Goal: Transaction & Acquisition: Purchase product/service

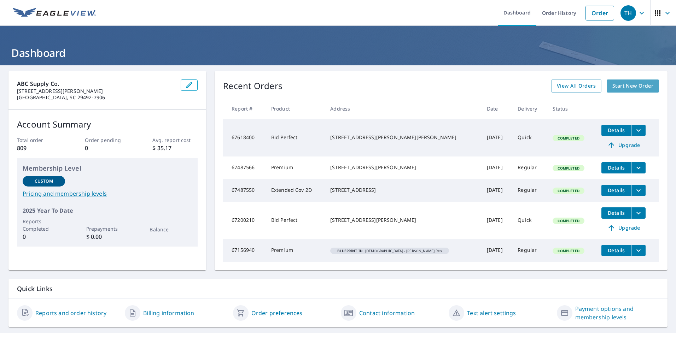
click at [612, 83] on span "Start New Order" at bounding box center [632, 86] width 41 height 9
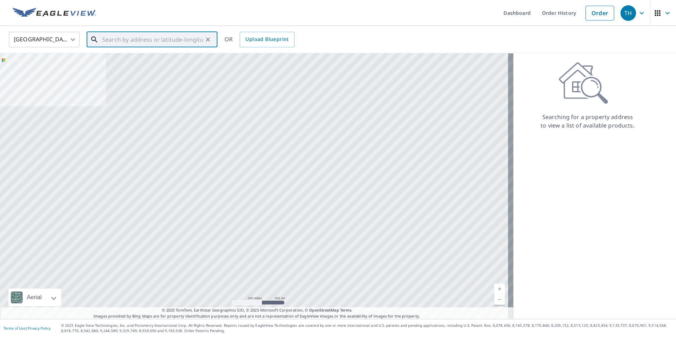
click at [121, 42] on input "text" at bounding box center [152, 40] width 101 height 20
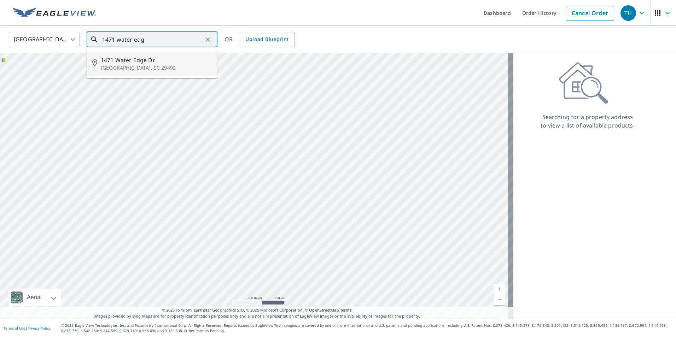
click at [138, 63] on span "1471 Water Edge Dr" at bounding box center [156, 60] width 111 height 8
type input "[STREET_ADDRESS][PERSON_NAME]"
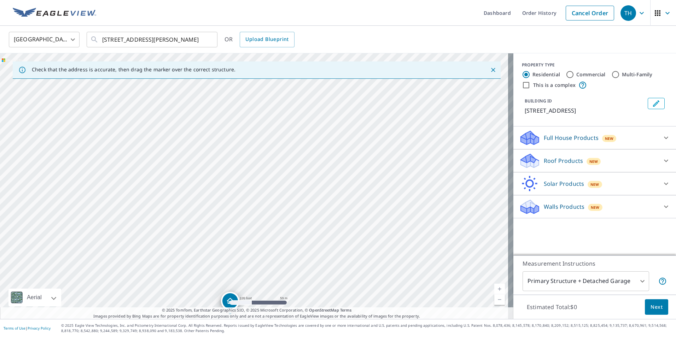
drag, startPoint x: 282, startPoint y: 124, endPoint x: 255, endPoint y: 182, distance: 64.2
click at [255, 182] on div "[STREET_ADDRESS][PERSON_NAME]" at bounding box center [256, 186] width 513 height 266
drag, startPoint x: 294, startPoint y: 156, endPoint x: 263, endPoint y: 196, distance: 50.2
click at [265, 197] on div "[STREET_ADDRESS][PERSON_NAME]" at bounding box center [256, 186] width 513 height 266
drag, startPoint x: 354, startPoint y: 195, endPoint x: 324, endPoint y: 92, distance: 106.9
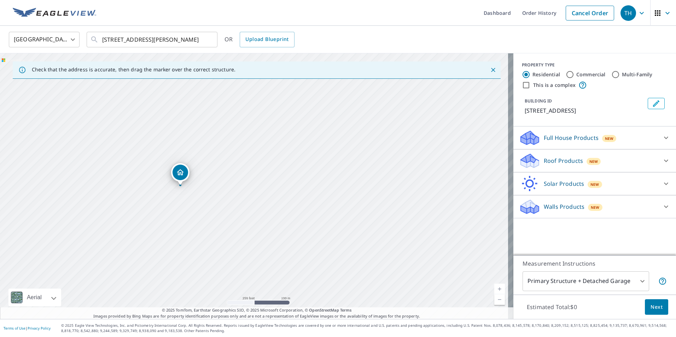
click at [324, 92] on div "[STREET_ADDRESS][PERSON_NAME]" at bounding box center [256, 186] width 513 height 266
drag, startPoint x: 320, startPoint y: 215, endPoint x: 317, endPoint y: 122, distance: 93.1
click at [317, 122] on div "[STREET_ADDRESS][PERSON_NAME]" at bounding box center [256, 186] width 513 height 266
drag, startPoint x: 255, startPoint y: 150, endPoint x: 304, endPoint y: 236, distance: 98.7
click at [304, 236] on div "[STREET_ADDRESS][PERSON_NAME]" at bounding box center [256, 186] width 513 height 266
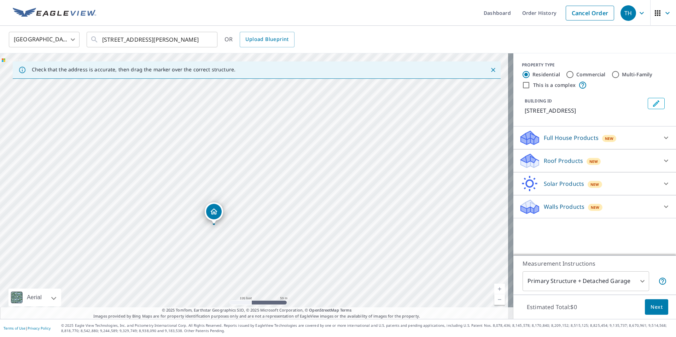
click at [662, 158] on icon at bounding box center [666, 161] width 8 height 8
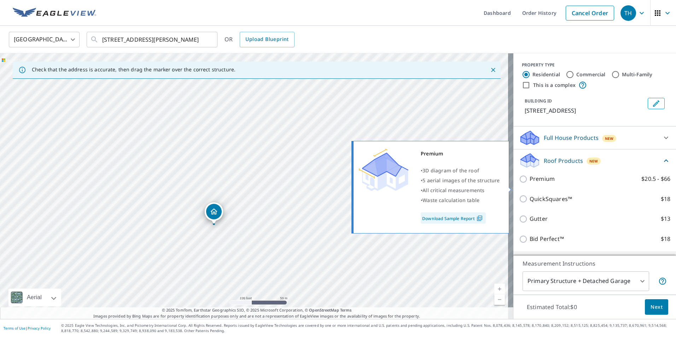
click at [519, 184] on input "Premium $20.5 - $66" at bounding box center [524, 179] width 11 height 8
checkbox input "true"
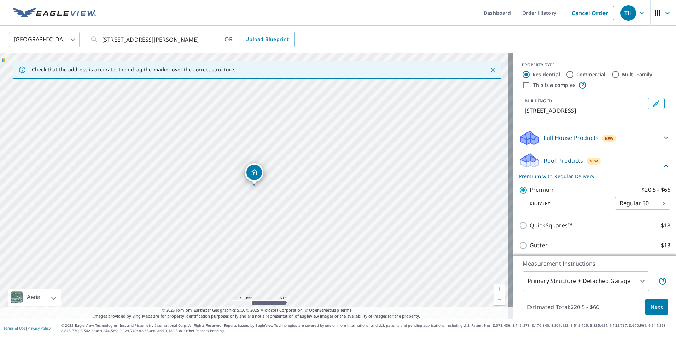
click at [651, 307] on span "Next" at bounding box center [657, 307] width 12 height 9
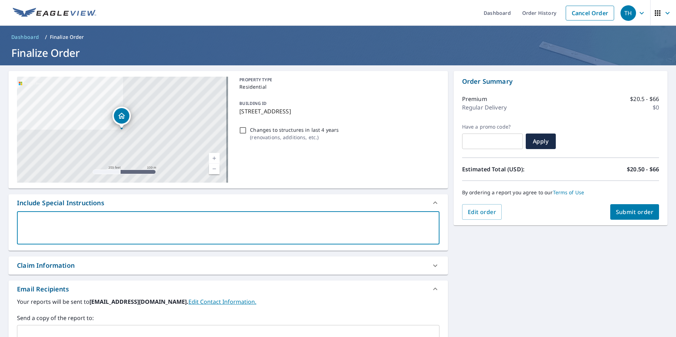
click at [56, 220] on textarea at bounding box center [228, 228] width 413 height 20
type textarea "R"
type textarea "x"
type textarea "Ry"
type textarea "x"
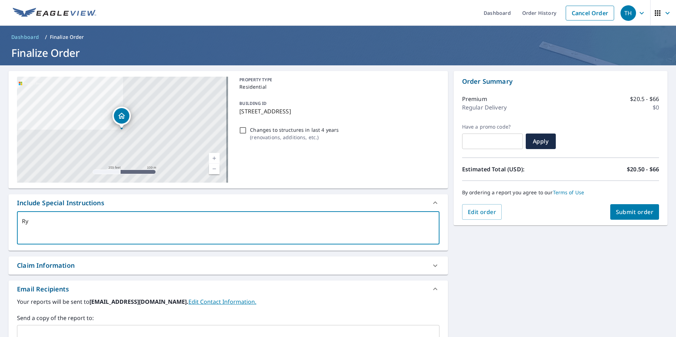
type textarea "Rya"
type textarea "x"
type textarea "[PERSON_NAME]"
type textarea "x"
type textarea "[PERSON_NAME]"
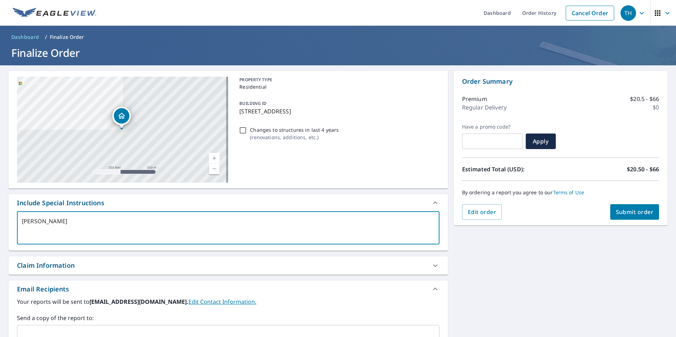
type textarea "x"
type textarea "[PERSON_NAME]"
type textarea "x"
type textarea "[PERSON_NAME]"
type textarea "x"
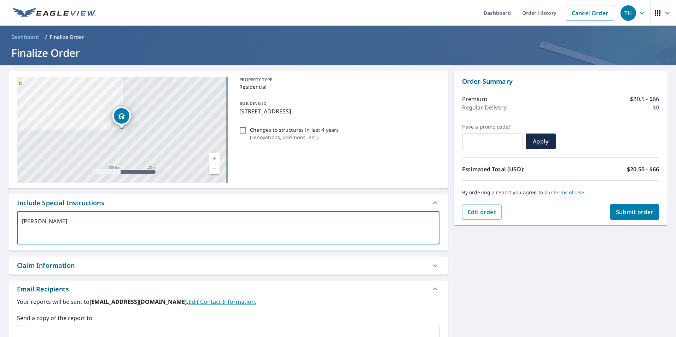
type textarea "[PERSON_NAME]"
type textarea "x"
type textarea "[PERSON_NAME]"
type textarea "x"
type textarea "[PERSON_NAME]"
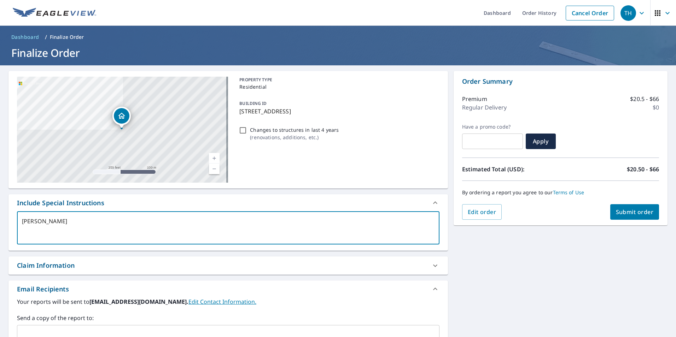
type textarea "x"
type textarea "[PERSON_NAME]"
type textarea "x"
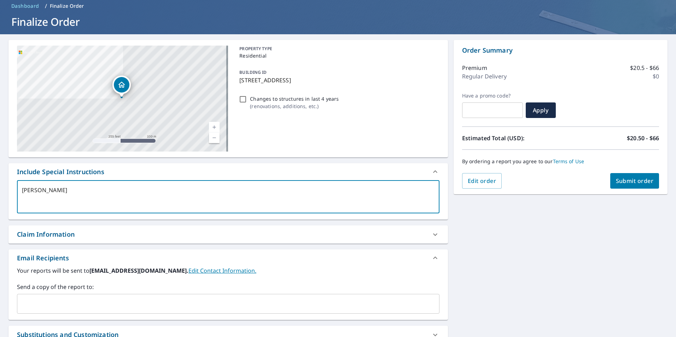
scroll to position [71, 0]
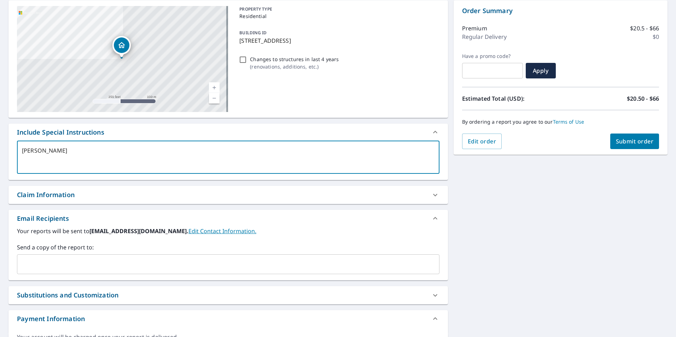
type textarea "[PERSON_NAME]"
type textarea "x"
click at [100, 262] on input "text" at bounding box center [223, 264] width 406 height 13
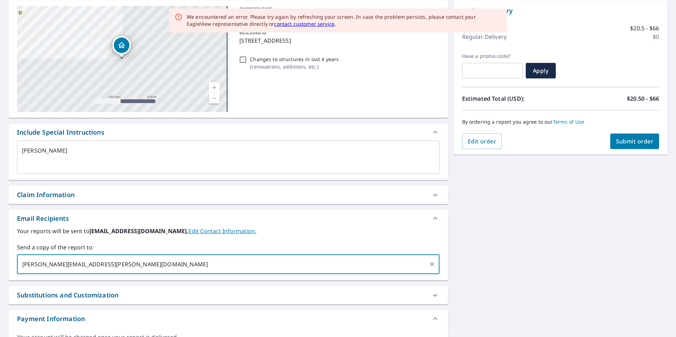
type input "[PERSON_NAME][EMAIL_ADDRESS][PERSON_NAME][DOMAIN_NAME]"
type textarea "x"
click at [628, 138] on span "Submit order" at bounding box center [635, 142] width 38 height 8
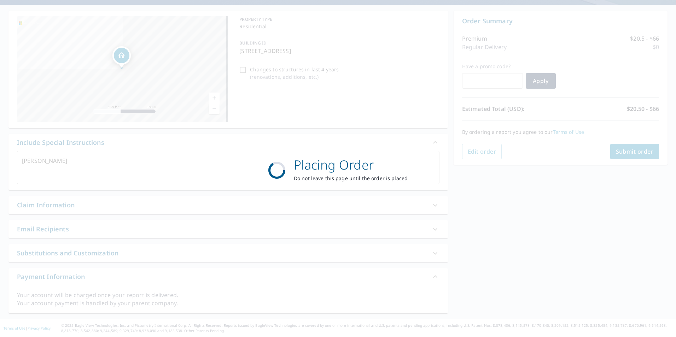
type textarea "x"
